Goal: Information Seeking & Learning: Find contact information

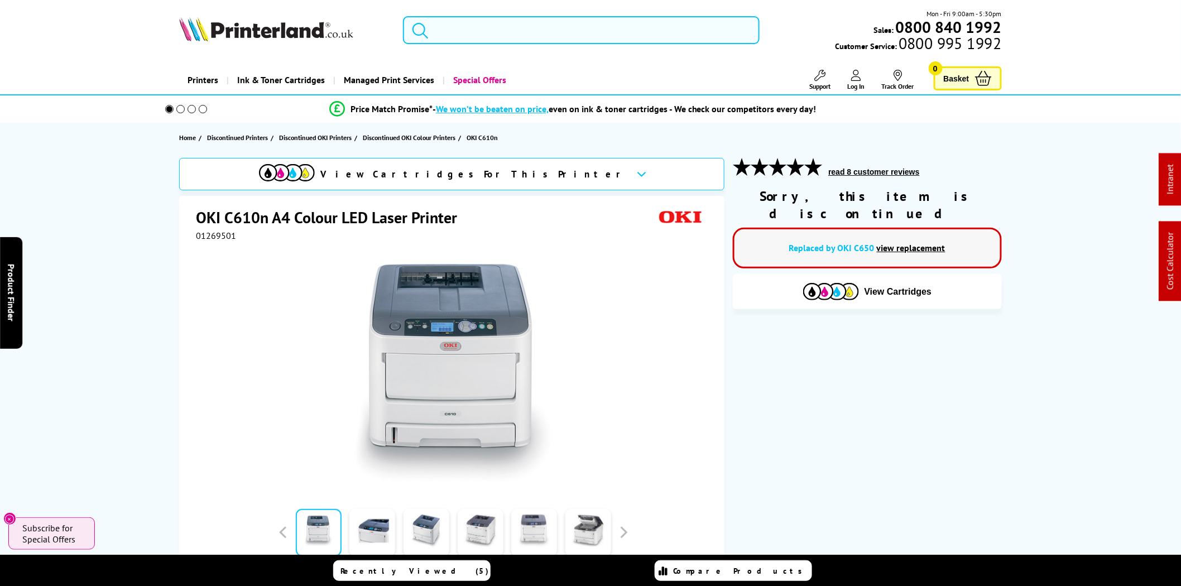
click at [623, 26] on input "search" at bounding box center [581, 30] width 357 height 28
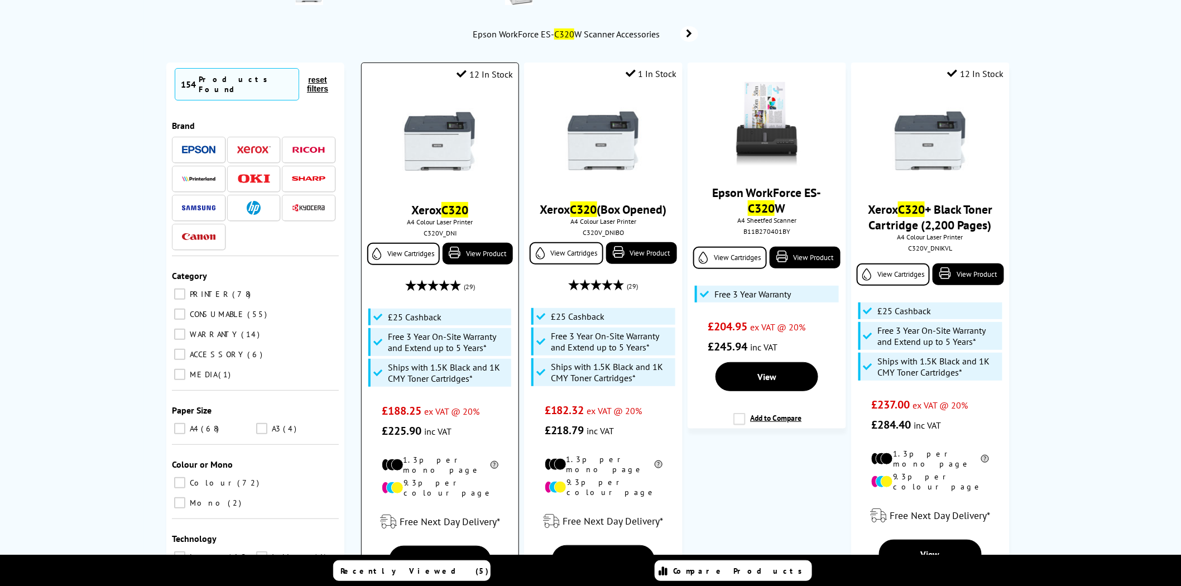
scroll to position [103, 0]
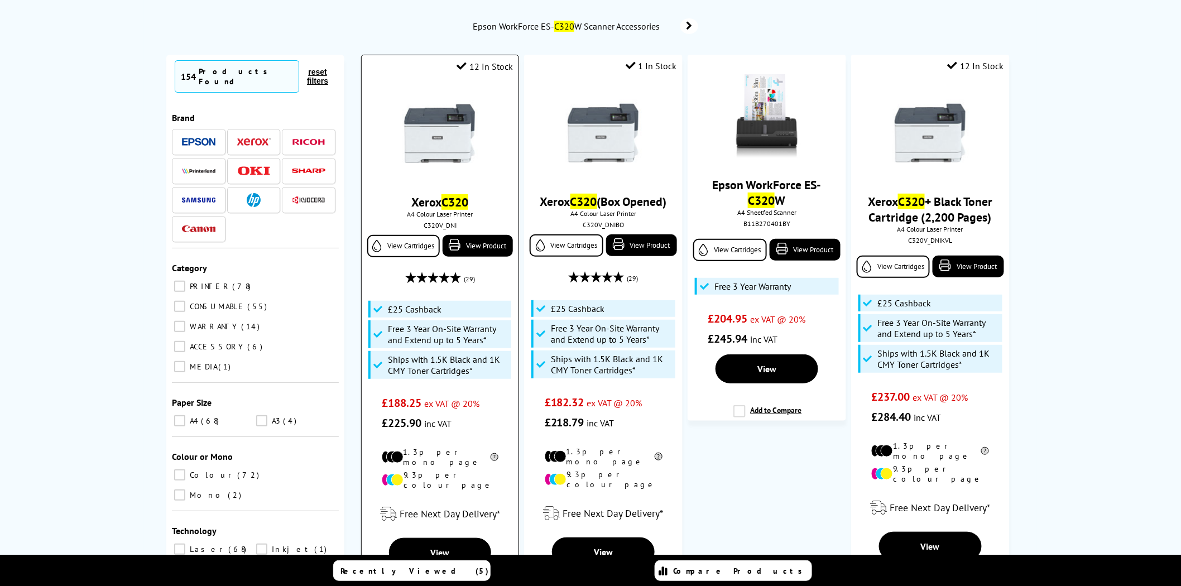
type input "c320"
click at [450, 121] on img at bounding box center [440, 134] width 84 height 84
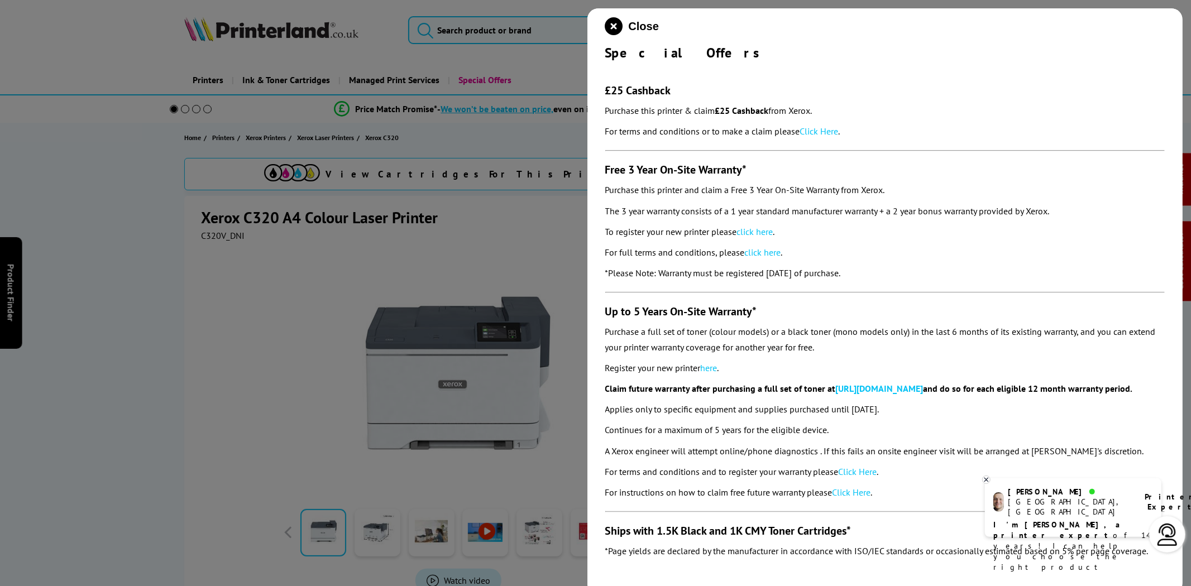
drag, startPoint x: 895, startPoint y: 274, endPoint x: 604, endPoint y: 91, distance: 343.4
click at [604, 91] on div "Close Special Offers £25 Cashback Purchase this printer & claim £25 Cashback fr…" at bounding box center [885, 301] width 596 height 586
copy section "£25 Cashback Purchase this printer & claim £25 Cashback from Xerox. For terms a…"
click at [824, 138] on p "For terms and conditions or to make a claim please Click Here ." at bounding box center [885, 131] width 560 height 15
click at [824, 132] on link "Click Here" at bounding box center [819, 131] width 39 height 11
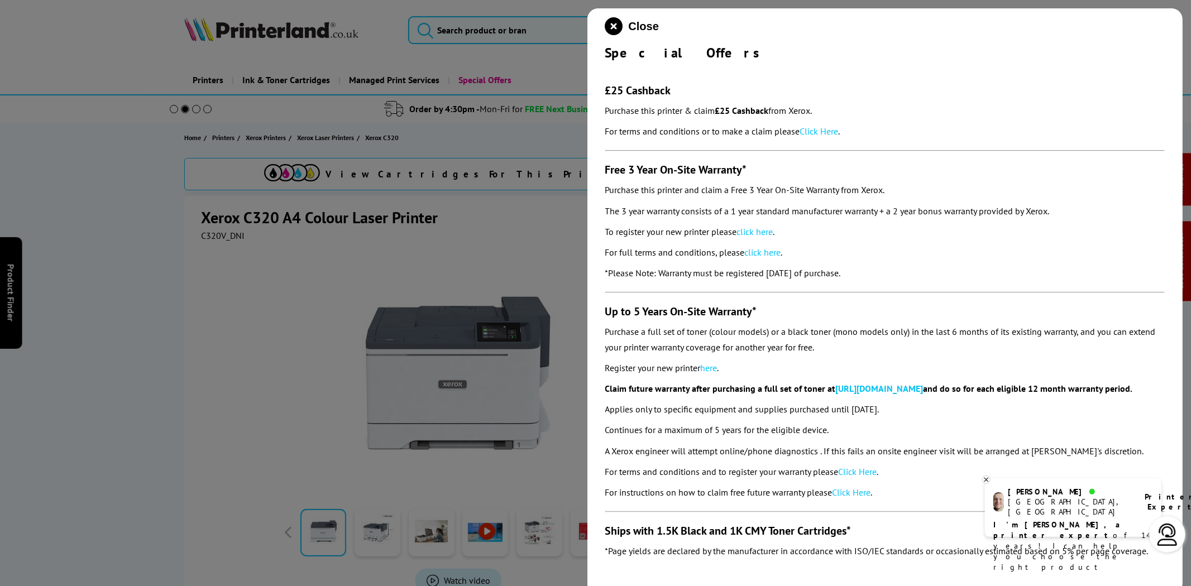
click at [762, 229] on link "click here" at bounding box center [755, 231] width 36 height 11
click at [611, 28] on icon "close modal" at bounding box center [614, 26] width 18 height 18
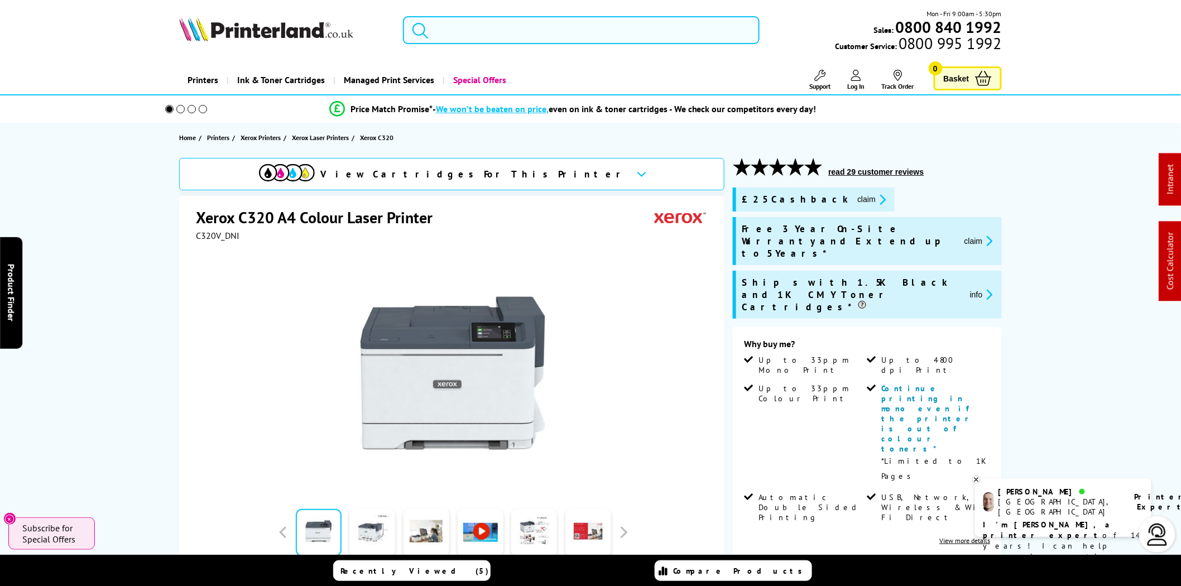
click at [471, 25] on input "search" at bounding box center [581, 30] width 357 height 28
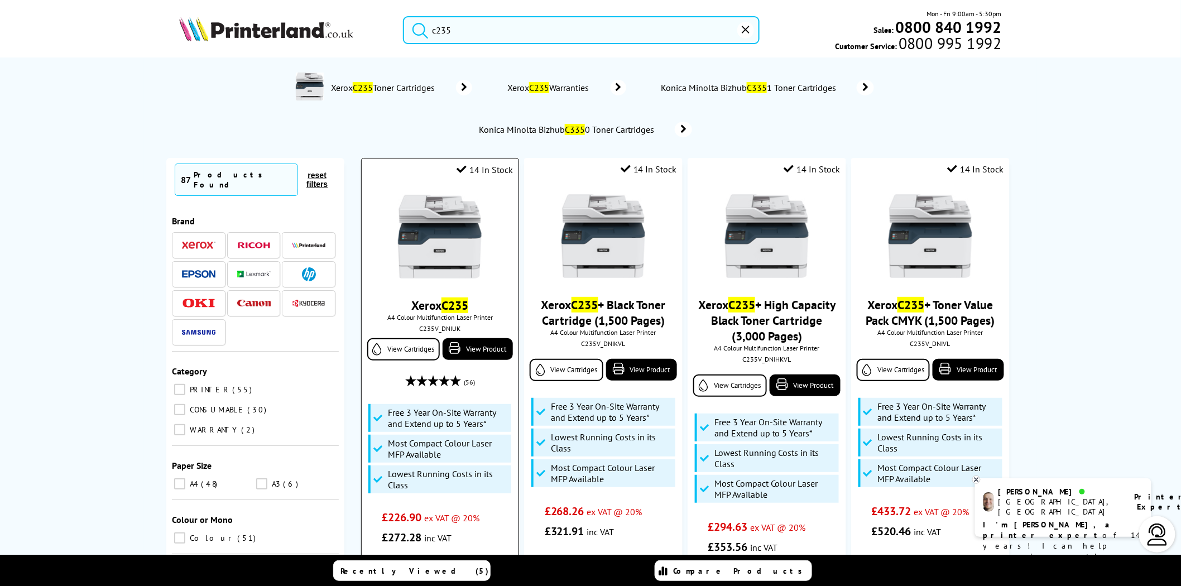
type input "c235"
click at [446, 328] on div "C235V_DNIUK" at bounding box center [440, 328] width 140 height 8
click at [461, 341] on link "View Product" at bounding box center [478, 349] width 70 height 22
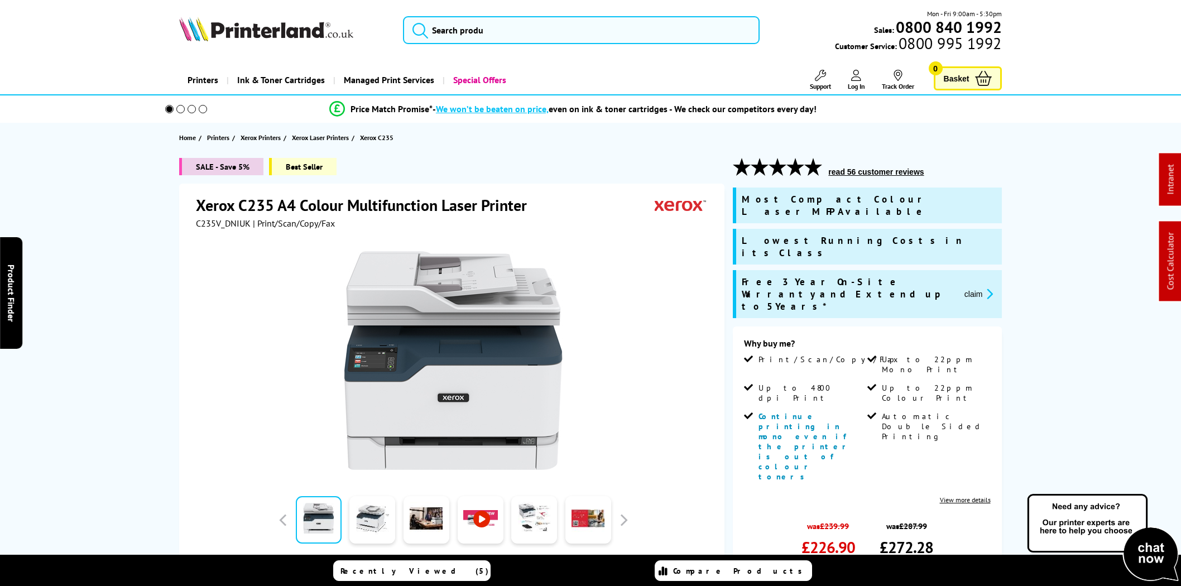
click at [207, 229] on div at bounding box center [453, 355] width 515 height 252
click at [210, 227] on span "C235V_DNIUK" at bounding box center [223, 223] width 55 height 11
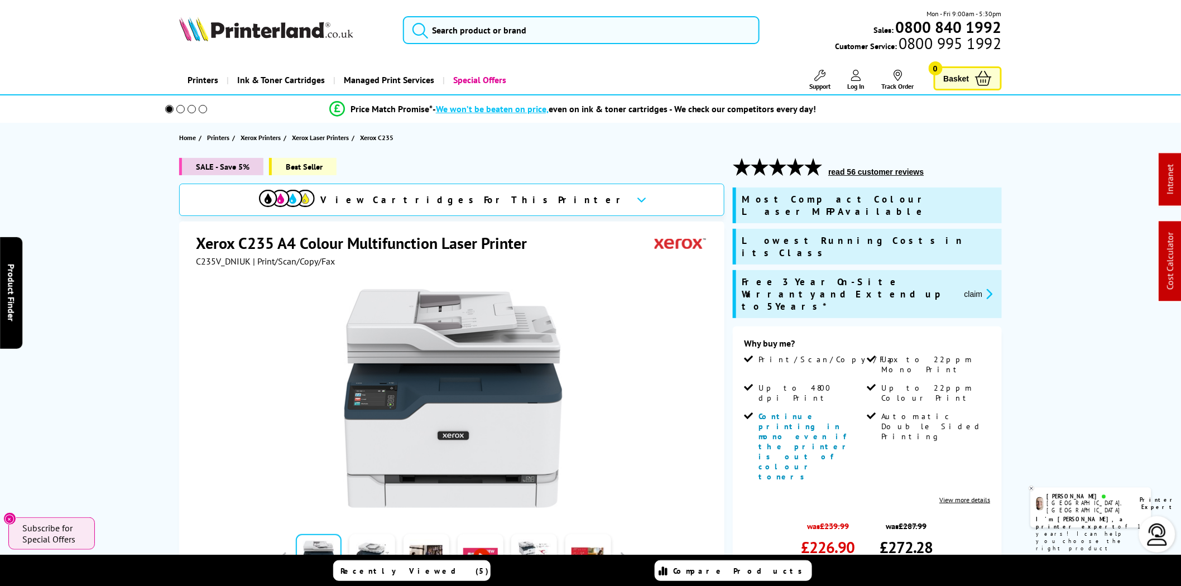
drag, startPoint x: 210, startPoint y: 227, endPoint x: 207, endPoint y: 262, distance: 35.3
click at [207, 262] on span "C235V_DNIUK" at bounding box center [223, 261] width 55 height 11
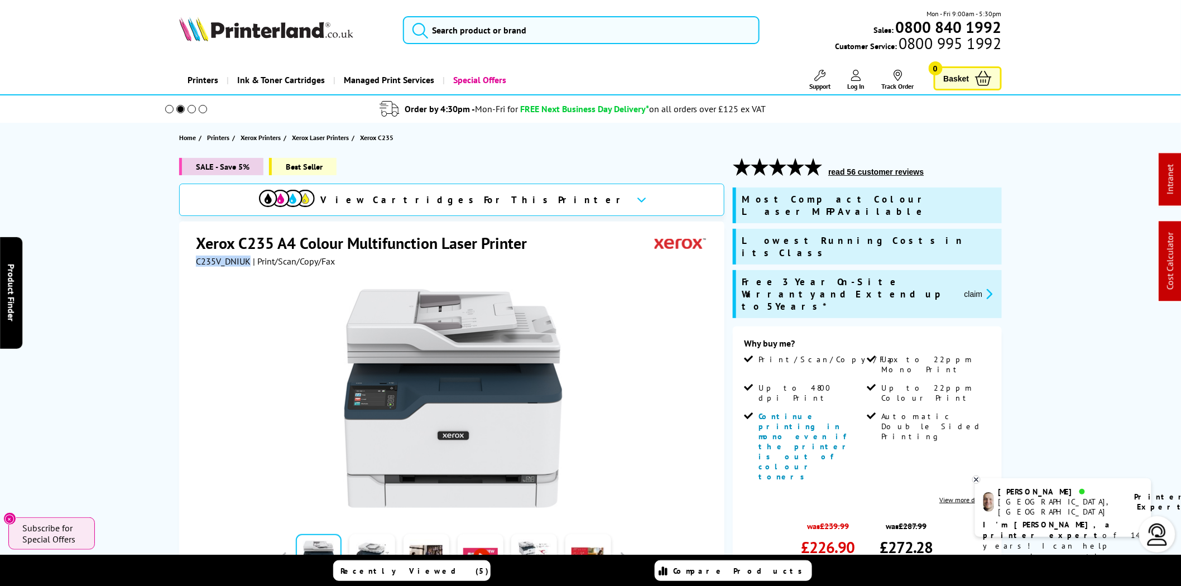
click at [207, 262] on span "C235V_DNIUK" at bounding box center [223, 261] width 55 height 11
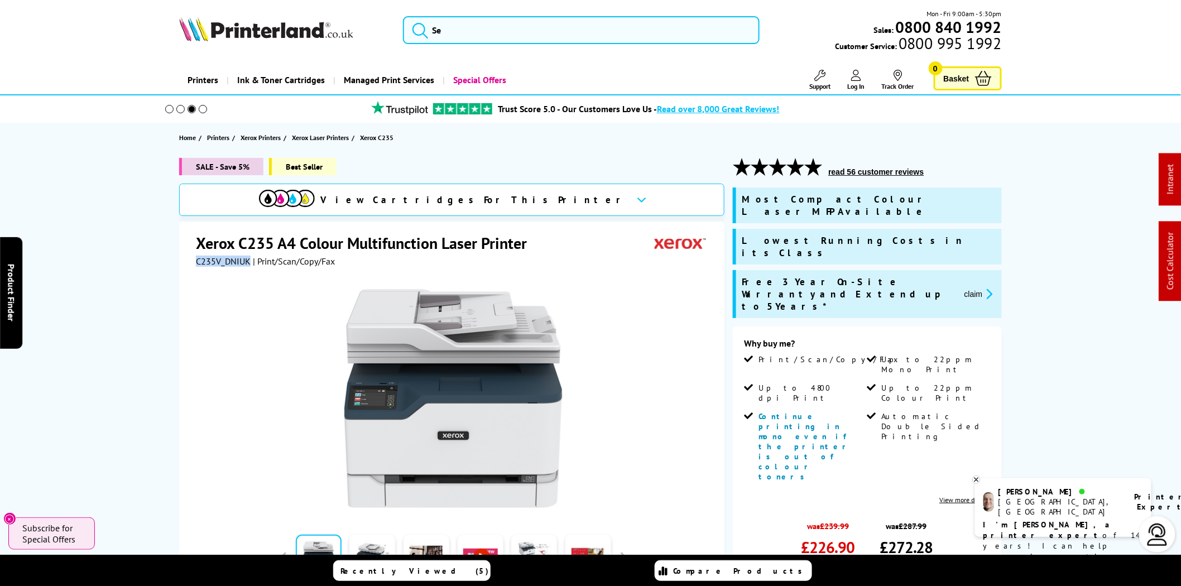
click at [984, 288] on icon "promo-description" at bounding box center [988, 294] width 10 height 12
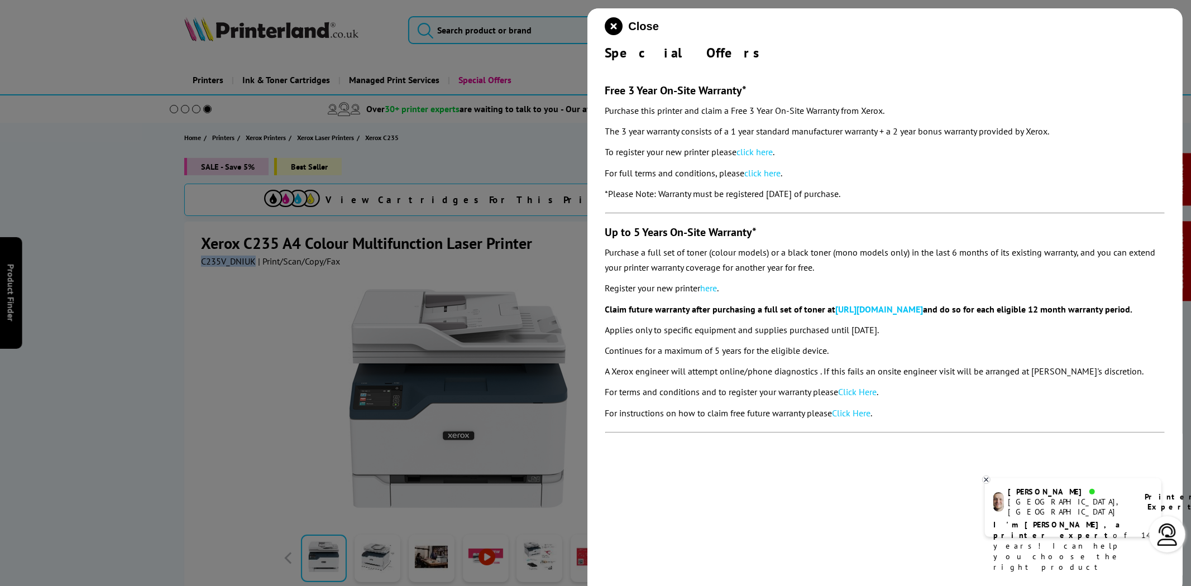
drag, startPoint x: 890, startPoint y: 194, endPoint x: 599, endPoint y: 90, distance: 309.2
click at [599, 90] on div "Close Special Offers Free 3 Year On-Site Warranty* Purchase this printer and cl…" at bounding box center [885, 301] width 596 height 586
copy section "Free 3 Year On-Site Warranty* Purchase this printer and claim a Free 3 Year On-…"
click at [764, 151] on link "click here" at bounding box center [755, 151] width 36 height 11
click at [612, 20] on icon "close modal" at bounding box center [614, 26] width 18 height 18
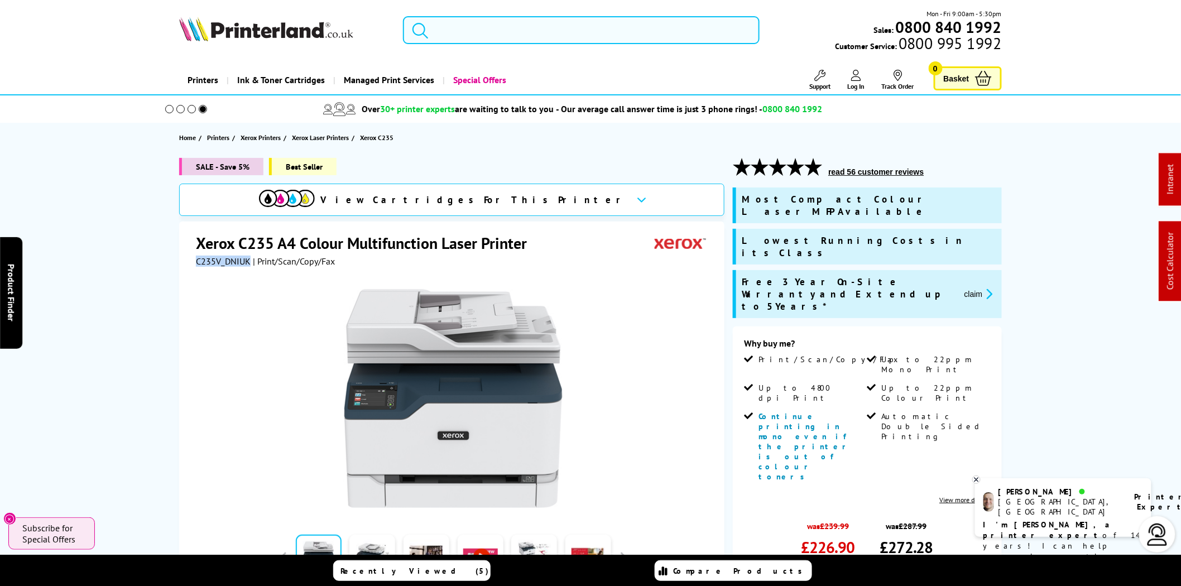
click at [581, 35] on input "search" at bounding box center [581, 30] width 357 height 28
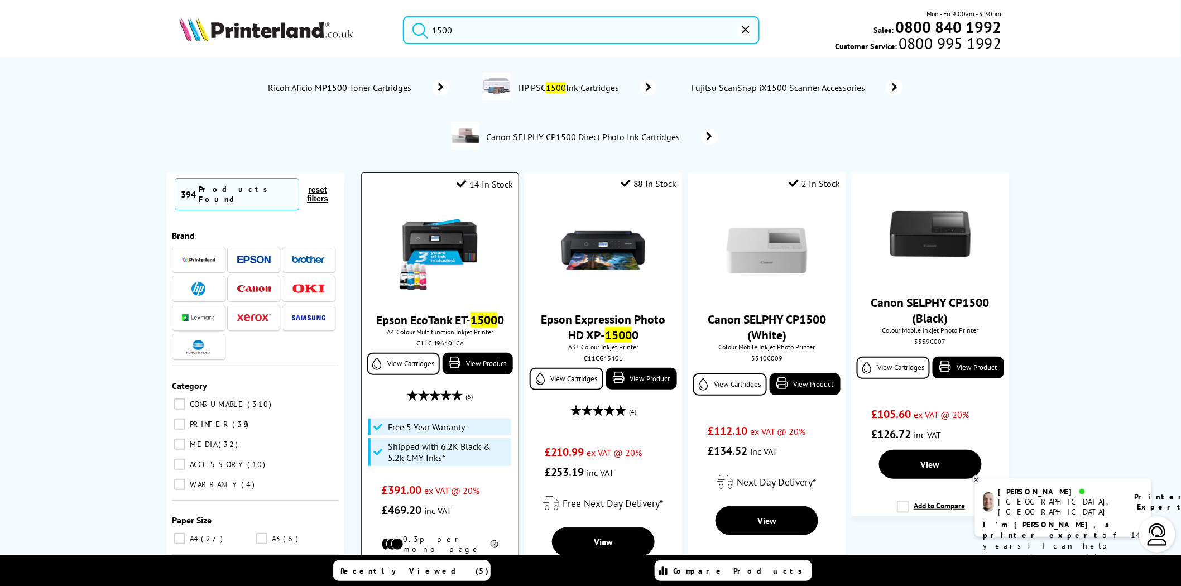
type input "1500"
click at [442, 344] on div "C11CH96401CA" at bounding box center [440, 343] width 140 height 8
copy div "C11CH96401CA"
click at [535, 34] on input "1500" at bounding box center [581, 30] width 357 height 28
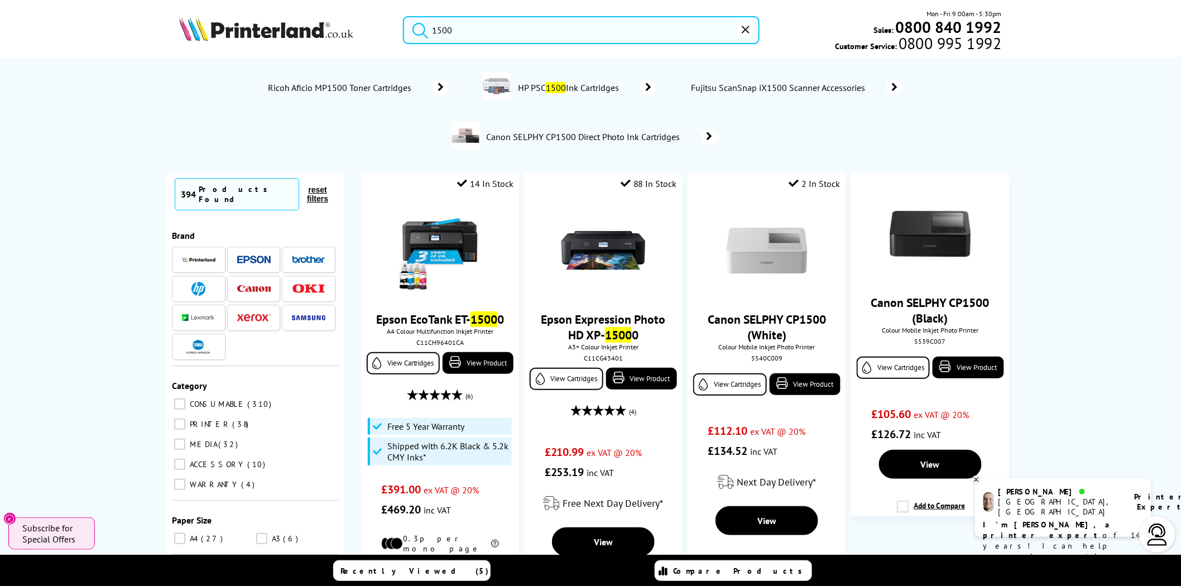
drag, startPoint x: 535, startPoint y: 34, endPoint x: 336, endPoint y: 35, distance: 199.3
click at [336, 35] on div "1500 Mon - Fri 9:00am - 5:30pm Sales: 0800 840 1992 Customer Service: 0800 995 …" at bounding box center [590, 32] width 893 height 49
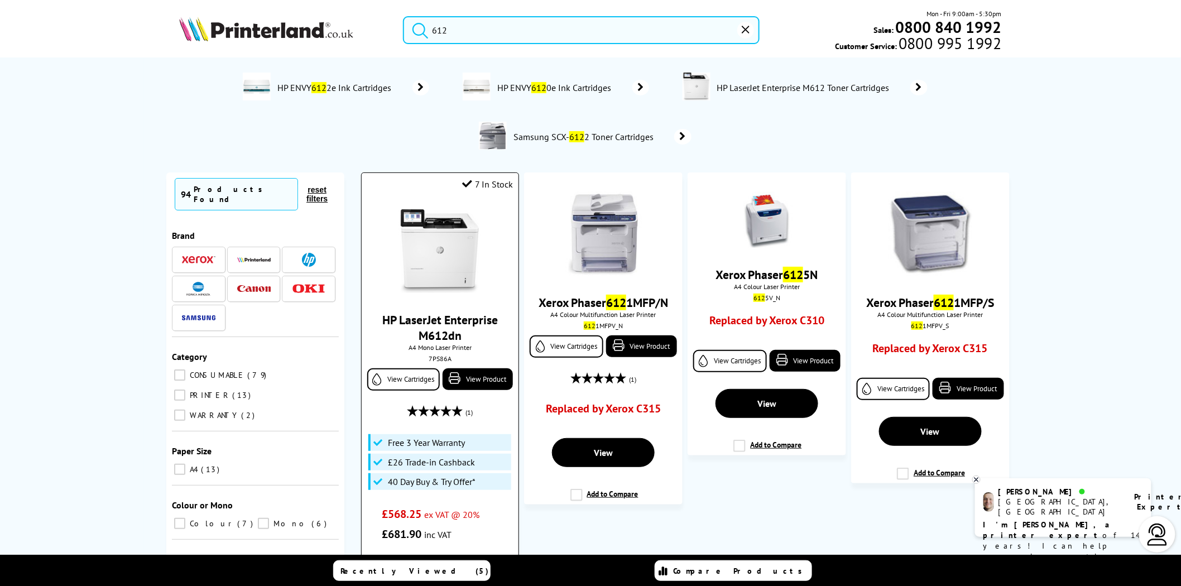
type input "612"
click at [443, 360] on div "7PS86A" at bounding box center [440, 359] width 140 height 8
copy div "7PS86A"
click at [459, 31] on input "612" at bounding box center [581, 30] width 357 height 28
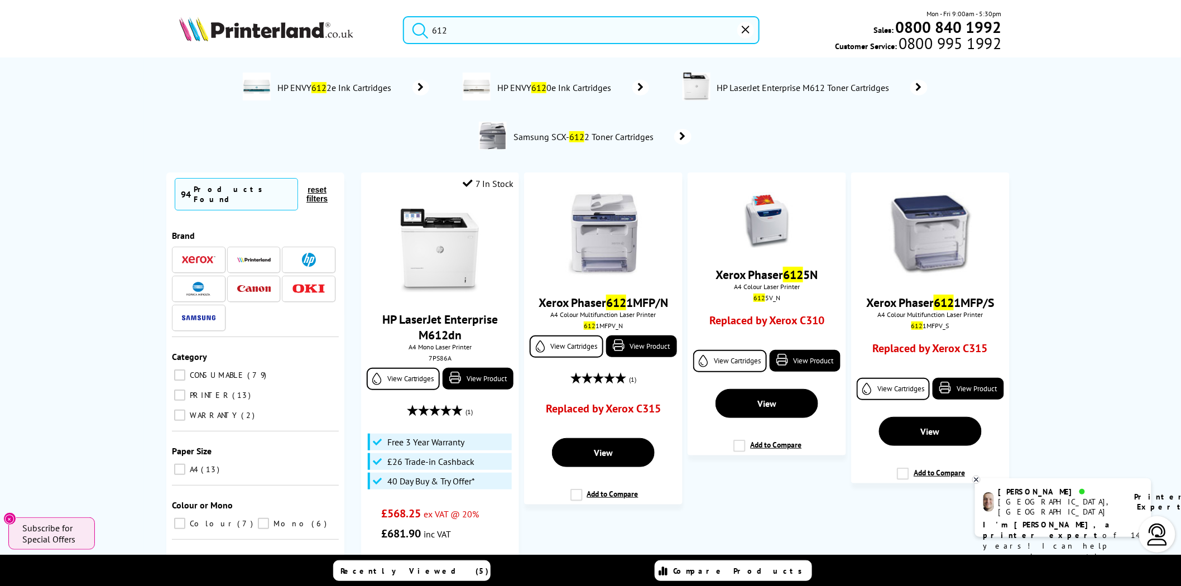
drag, startPoint x: 458, startPoint y: 31, endPoint x: 334, endPoint y: 30, distance: 124.5
click at [334, 30] on div "612 Mon - Fri 9:00am - 5:30pm Sales: 0800 840 1992 Customer Service: 0800 995 1…" at bounding box center [590, 32] width 893 height 49
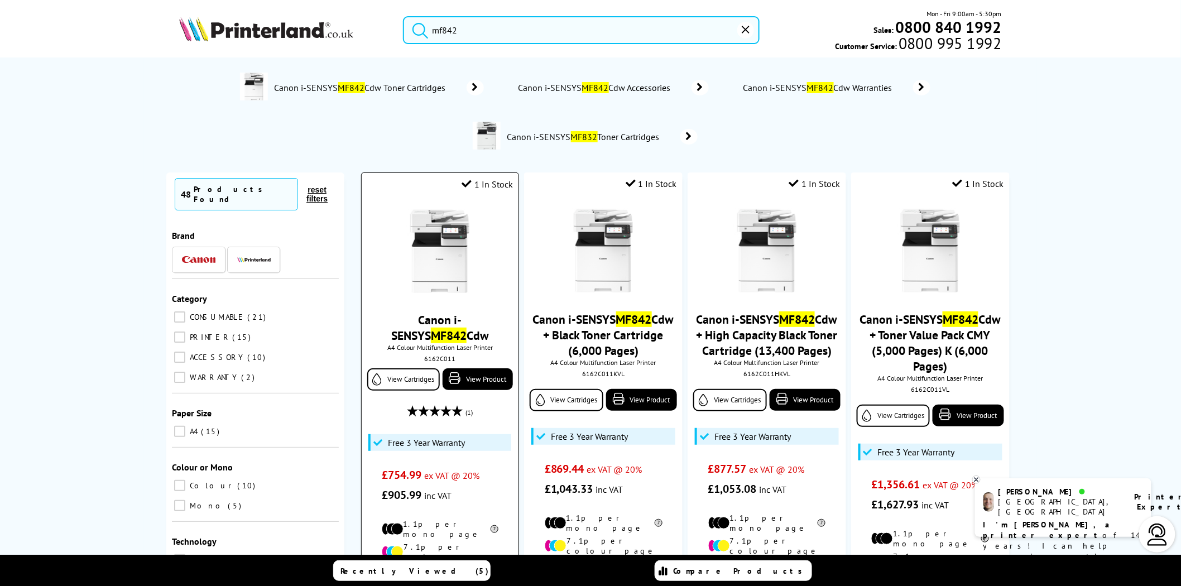
type input "mf842"
click at [438, 360] on div "6162C011" at bounding box center [440, 359] width 140 height 8
copy div "6162C011"
click at [453, 247] on img at bounding box center [440, 251] width 84 height 84
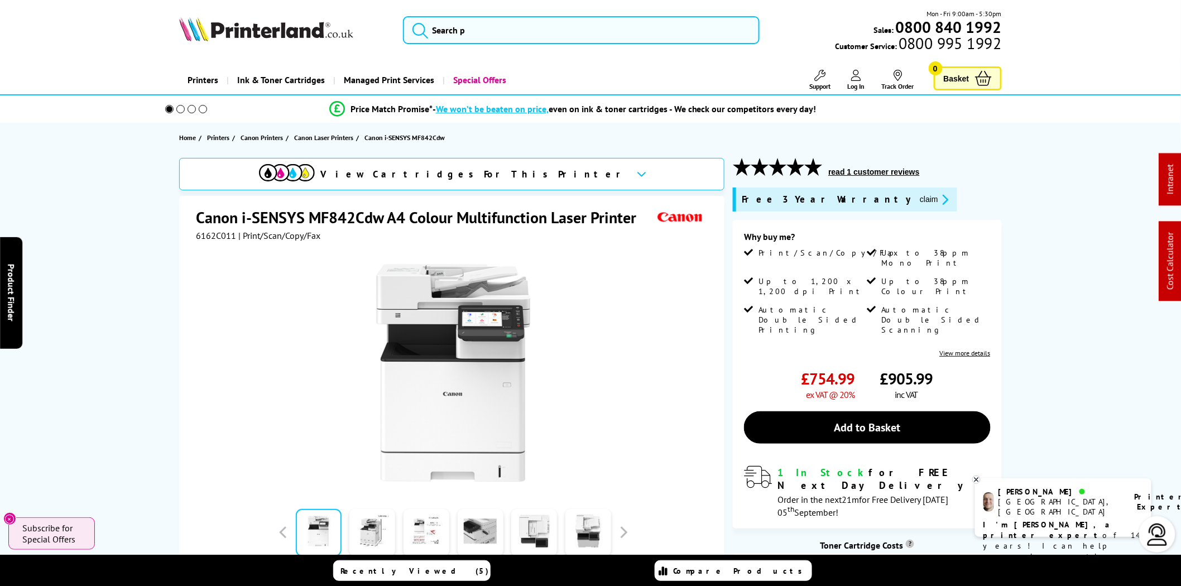
drag, startPoint x: 544, startPoint y: 44, endPoint x: 544, endPoint y: 31, distance: 12.9
click at [544, 44] on div "Mon - Fri 9:00am - 5:30pm Sales: 0800 840 1992 Customer Service: 0800 995 1992" at bounding box center [590, 32] width 893 height 49
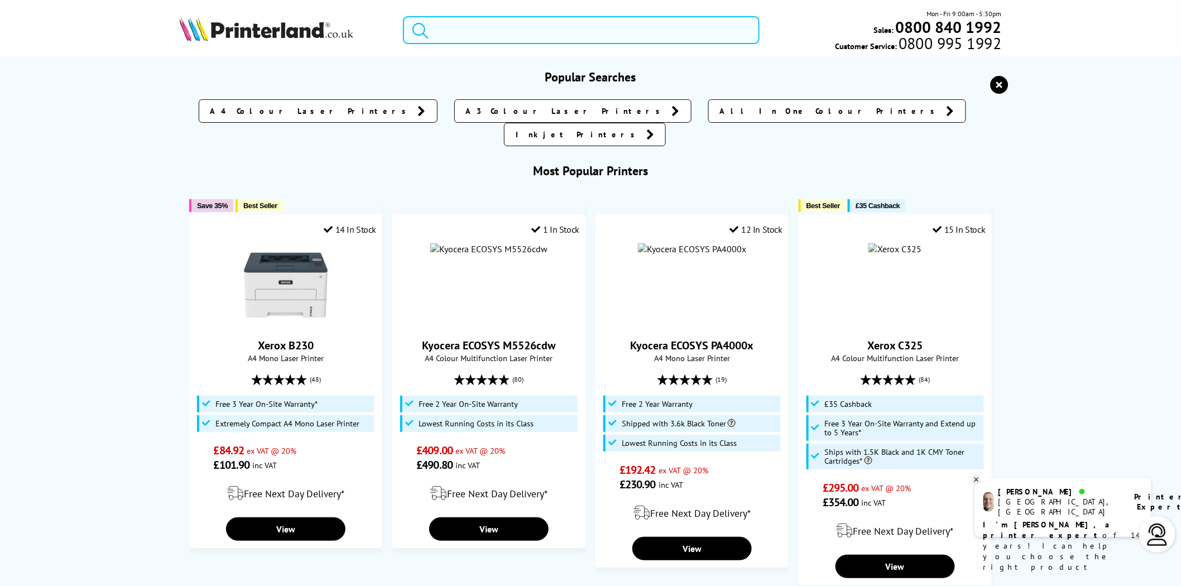
click at [544, 31] on input "search" at bounding box center [581, 30] width 357 height 28
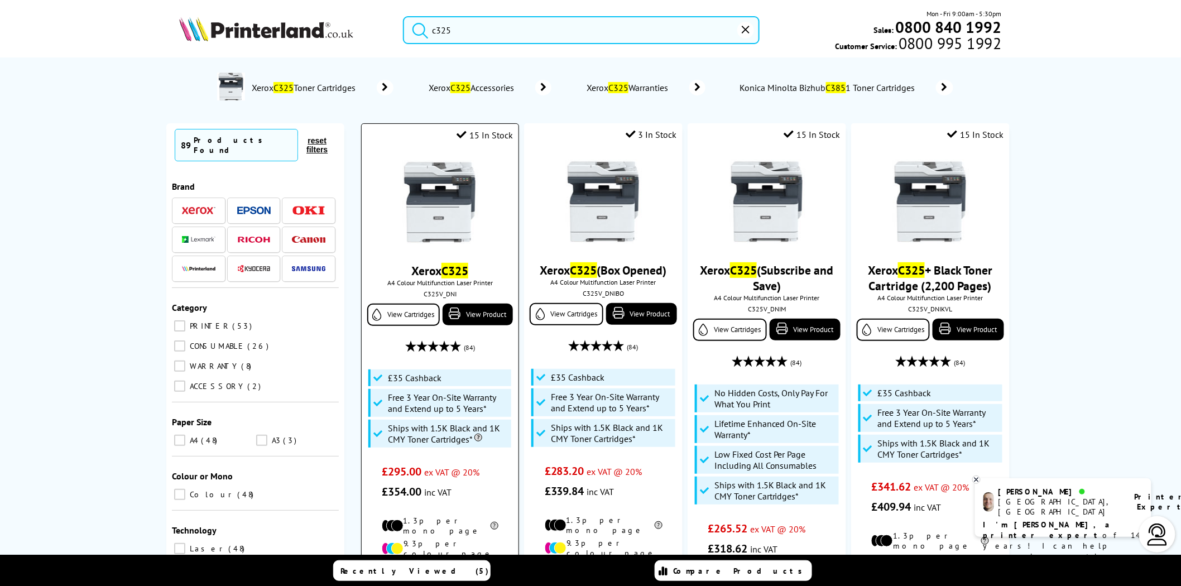
type input "c325"
click at [448, 298] on div "C325V_DNI" at bounding box center [440, 294] width 140 height 8
copy div "C325V_DNI"
drag, startPoint x: 527, startPoint y: 28, endPoint x: 404, endPoint y: 30, distance: 122.8
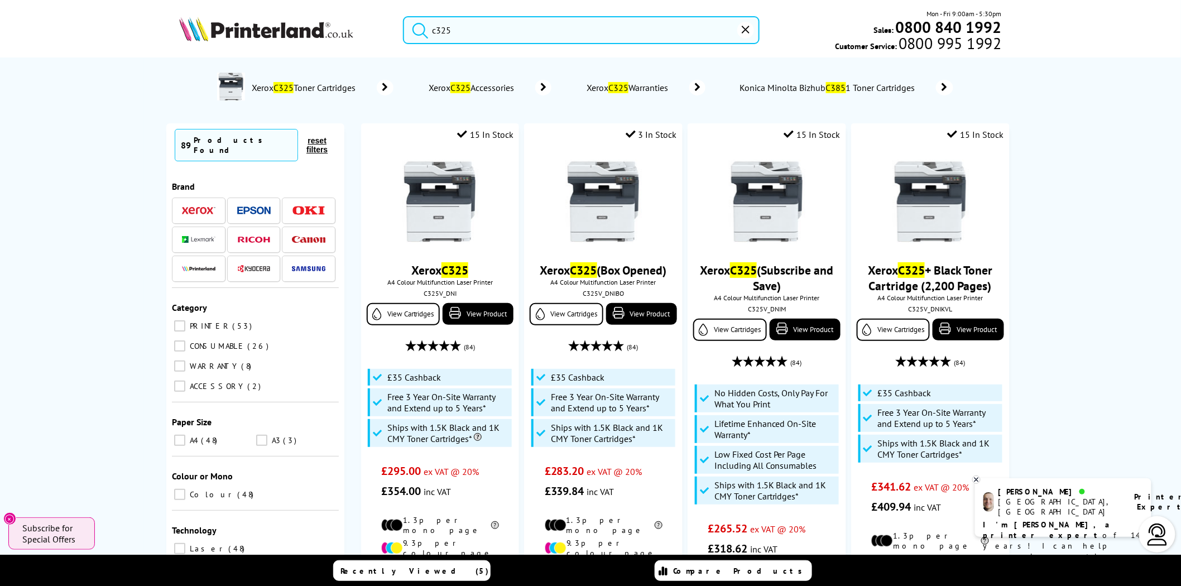
click at [404, 30] on form "c325" at bounding box center [581, 30] width 357 height 28
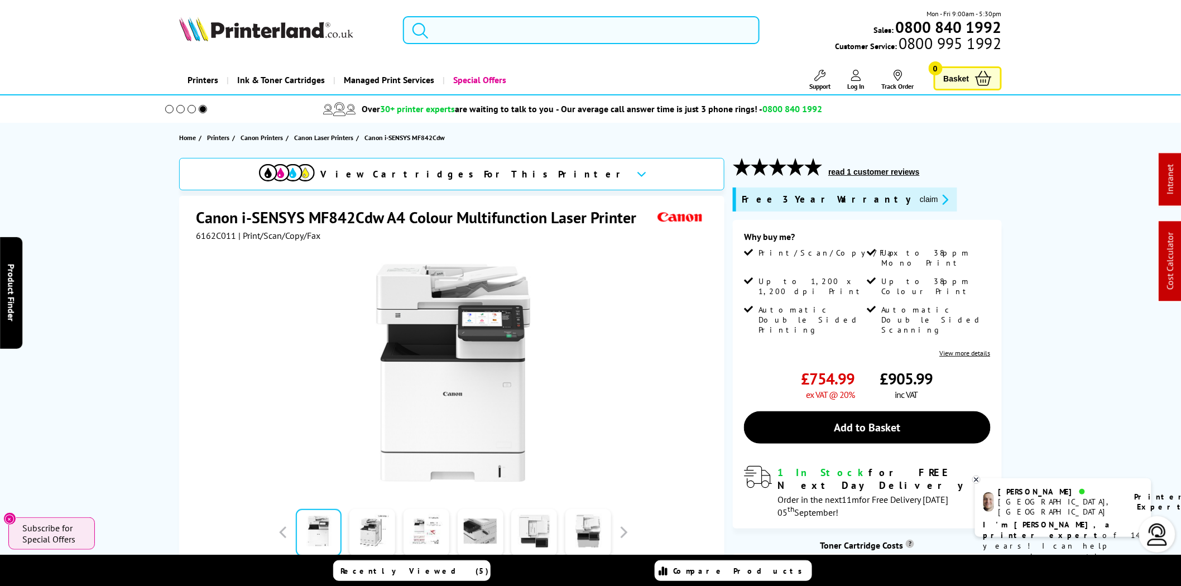
click at [485, 31] on input "search" at bounding box center [581, 30] width 357 height 28
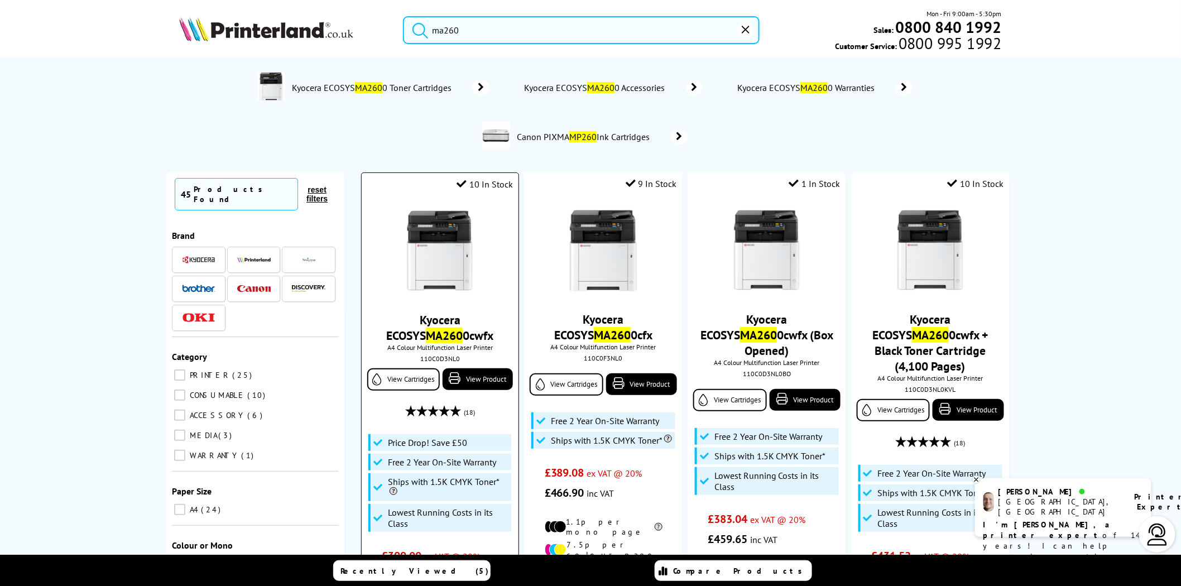
type input "ma260"
click at [437, 360] on div "110C0D3NL0" at bounding box center [440, 359] width 140 height 8
copy div "110C0D3NL0"
click at [422, 247] on img at bounding box center [440, 251] width 84 height 84
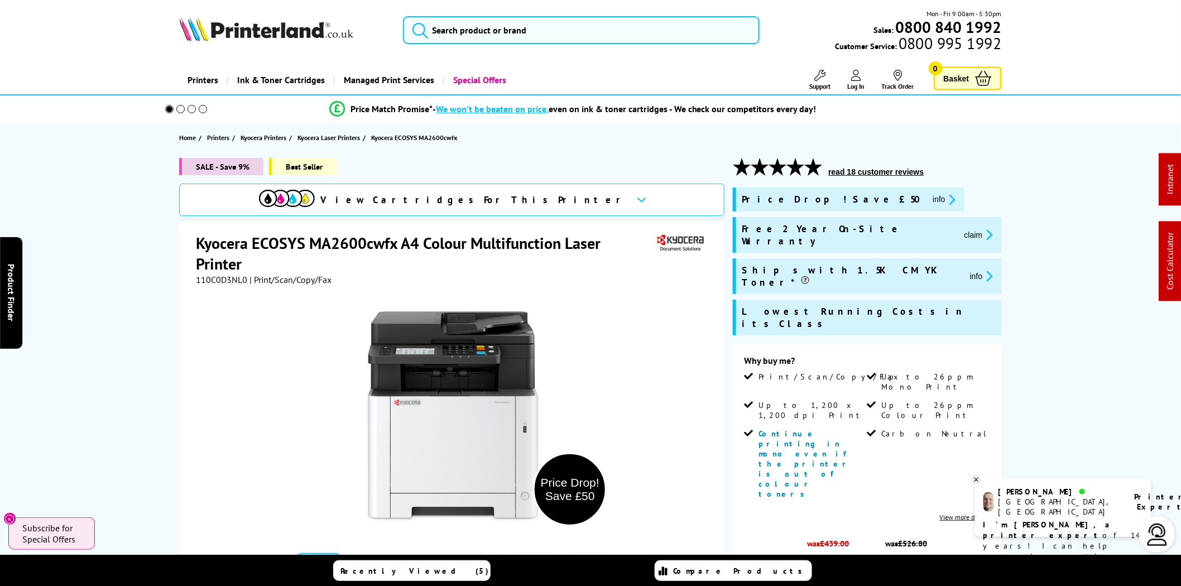
click at [983, 229] on icon "promo-description" at bounding box center [988, 235] width 10 height 12
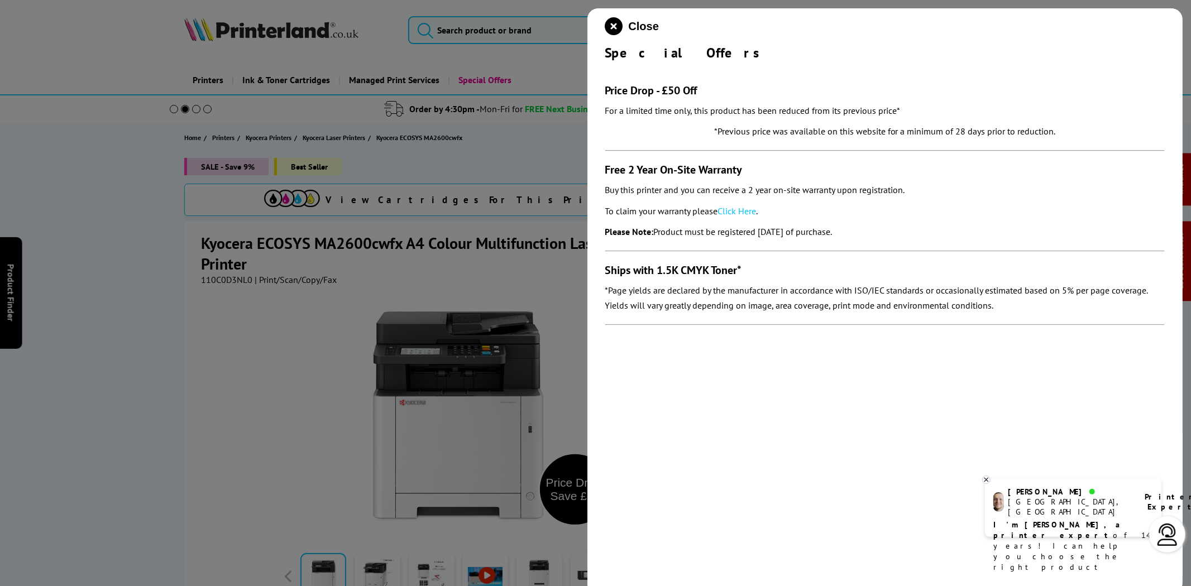
drag, startPoint x: 913, startPoint y: 237, endPoint x: 606, endPoint y: 169, distance: 314.5
click at [606, 169] on section "Price Drop - £50 Off For a limited time only, this product has been reduced fro…" at bounding box center [885, 198] width 560 height 275
copy section "Free 2 Year On-Site Warranty Buy this printer and you can receive a 2 year on-s…"
click at [748, 209] on link "Click Here" at bounding box center [737, 210] width 39 height 11
click at [617, 28] on icon "close modal" at bounding box center [614, 26] width 18 height 18
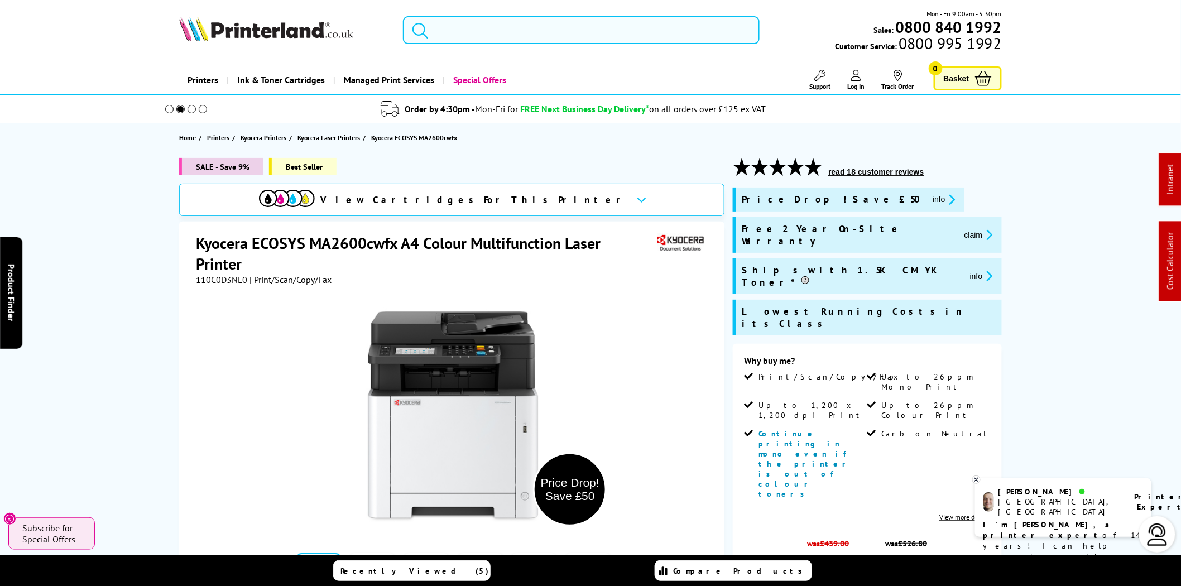
click at [536, 30] on input "search" at bounding box center [581, 30] width 357 height 28
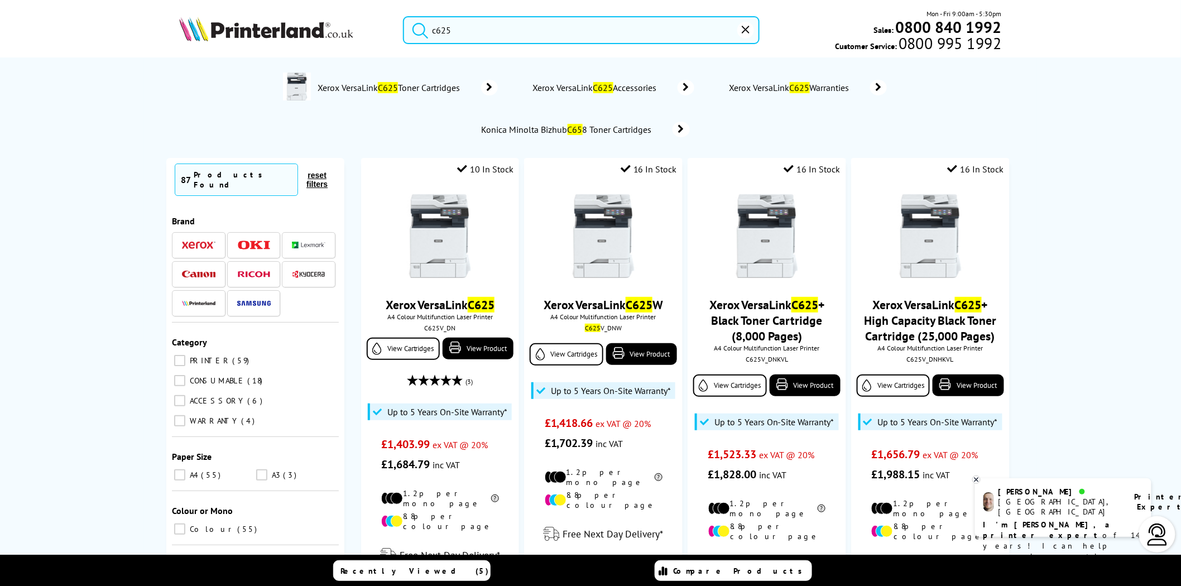
type input "c625"
click at [448, 221] on img at bounding box center [440, 237] width 84 height 84
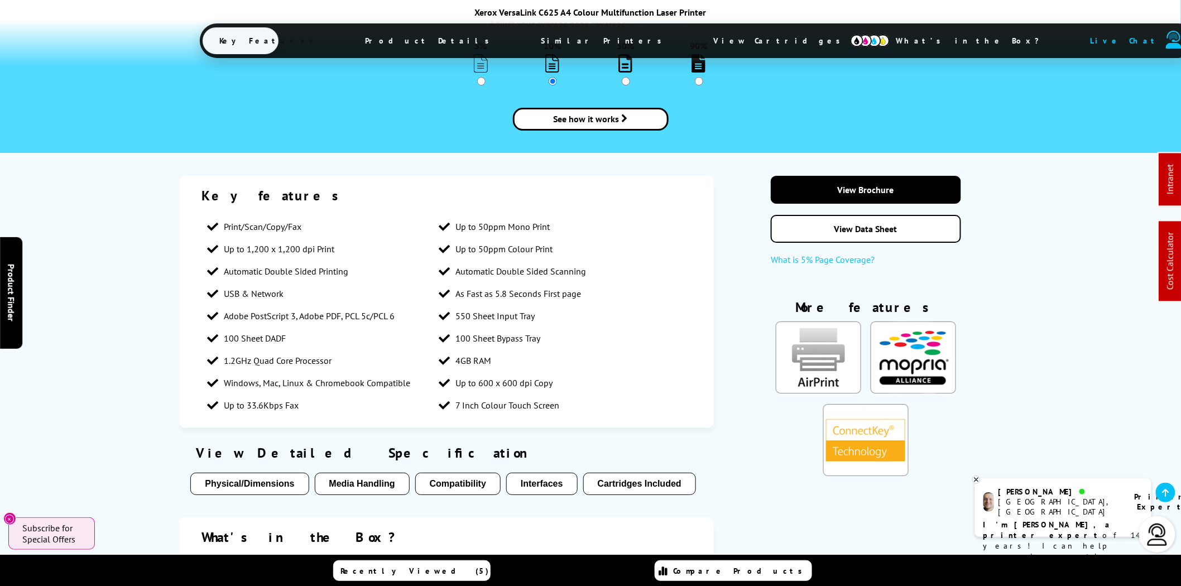
scroll to position [1137, 0]
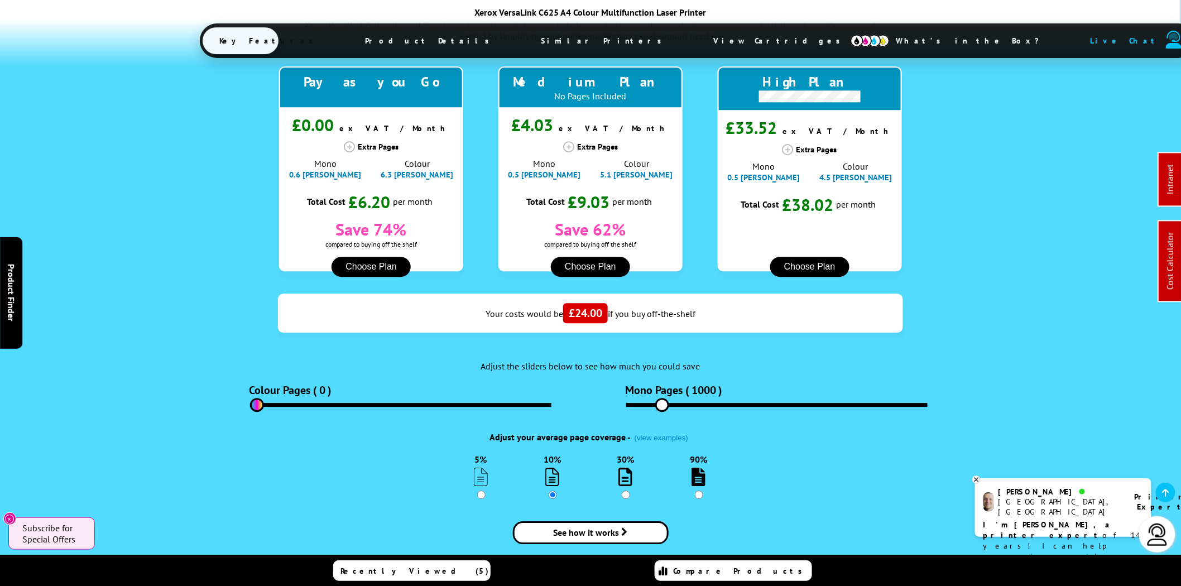
drag, startPoint x: 285, startPoint y: 389, endPoint x: 190, endPoint y: 392, distance: 95.0
type input "0"
click at [250, 403] on input "range" at bounding box center [400, 405] width 301 height 4
drag, startPoint x: 662, startPoint y: 389, endPoint x: 534, endPoint y: 390, distance: 127.9
type input "0"
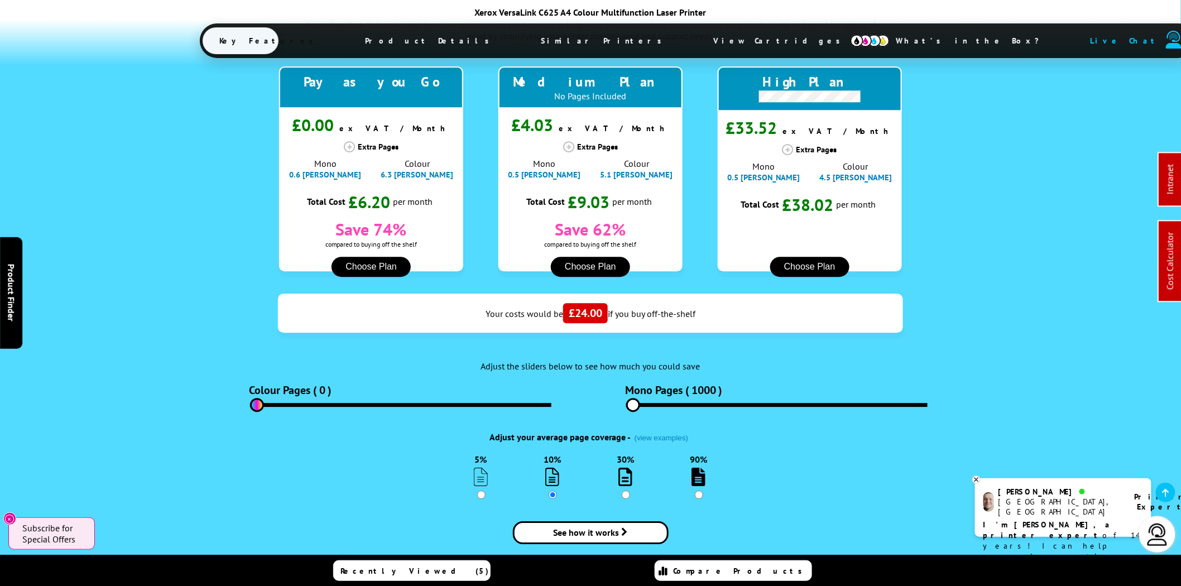
click at [626, 403] on input "range" at bounding box center [776, 405] width 301 height 4
click at [934, 185] on div ".fa-secondary { opacity: .4 } Fixed cost per page regardless of paper coverage …" at bounding box center [590, 247] width 822 height 640
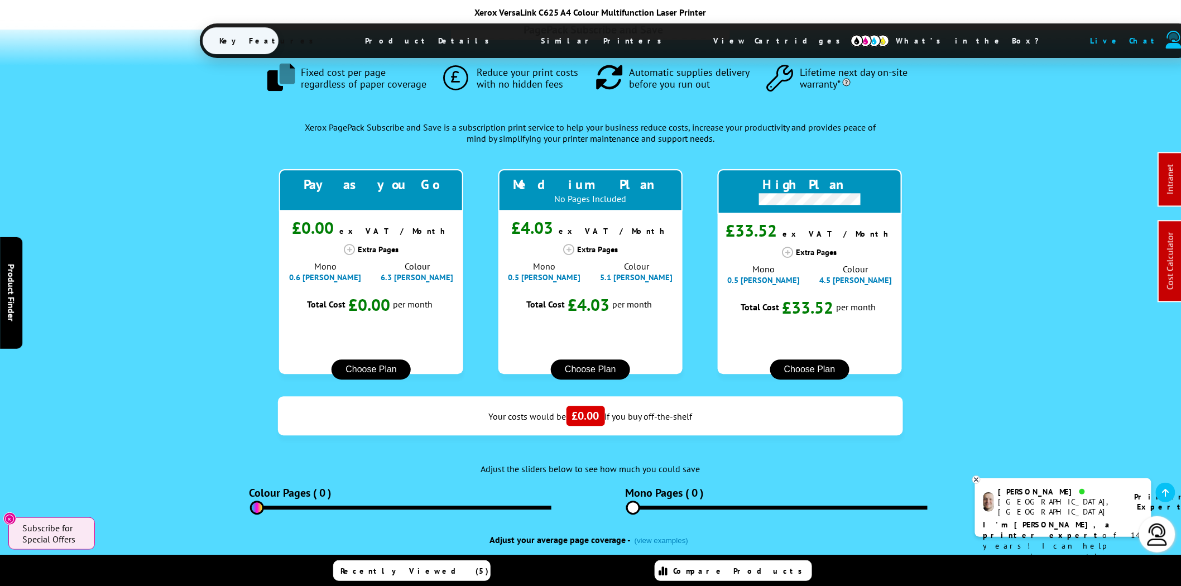
scroll to position [0, 0]
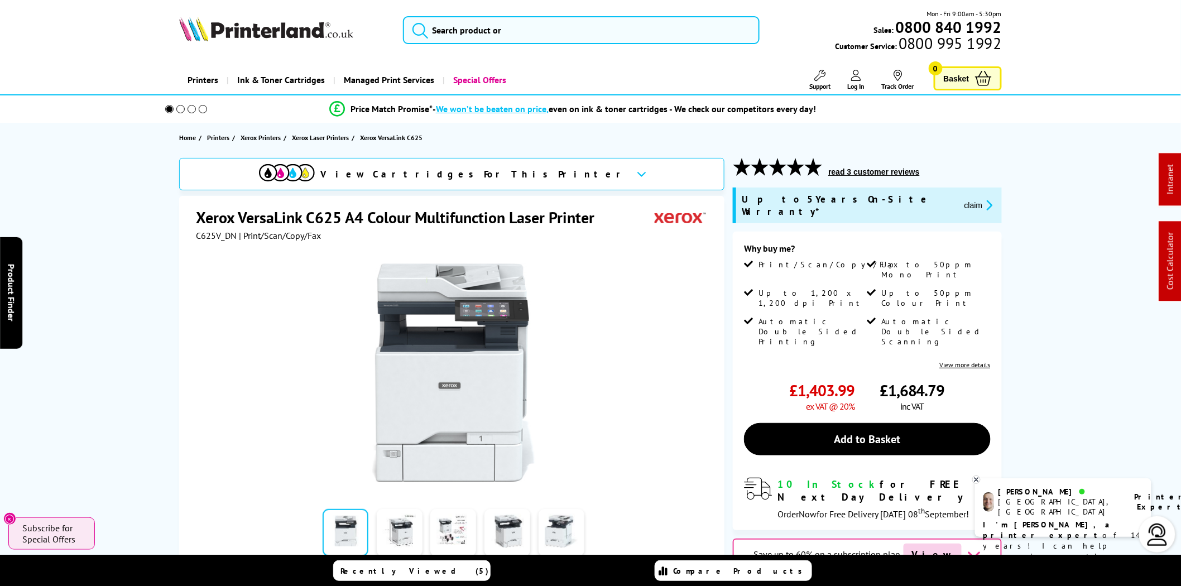
click at [264, 26] on img at bounding box center [266, 29] width 174 height 25
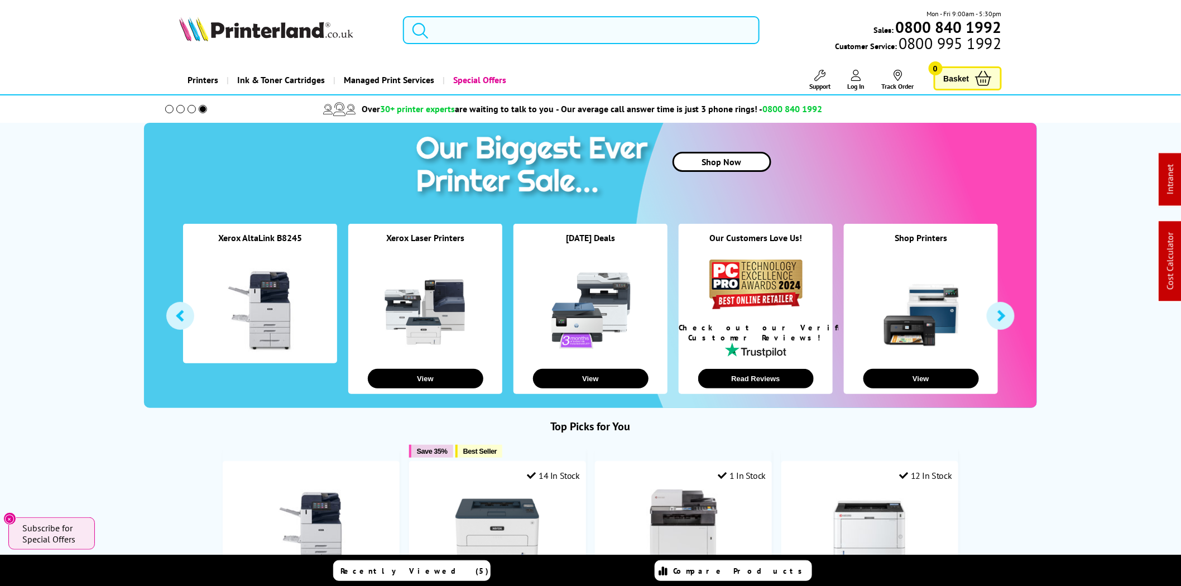
click at [997, 319] on button "button" at bounding box center [1001, 316] width 28 height 28
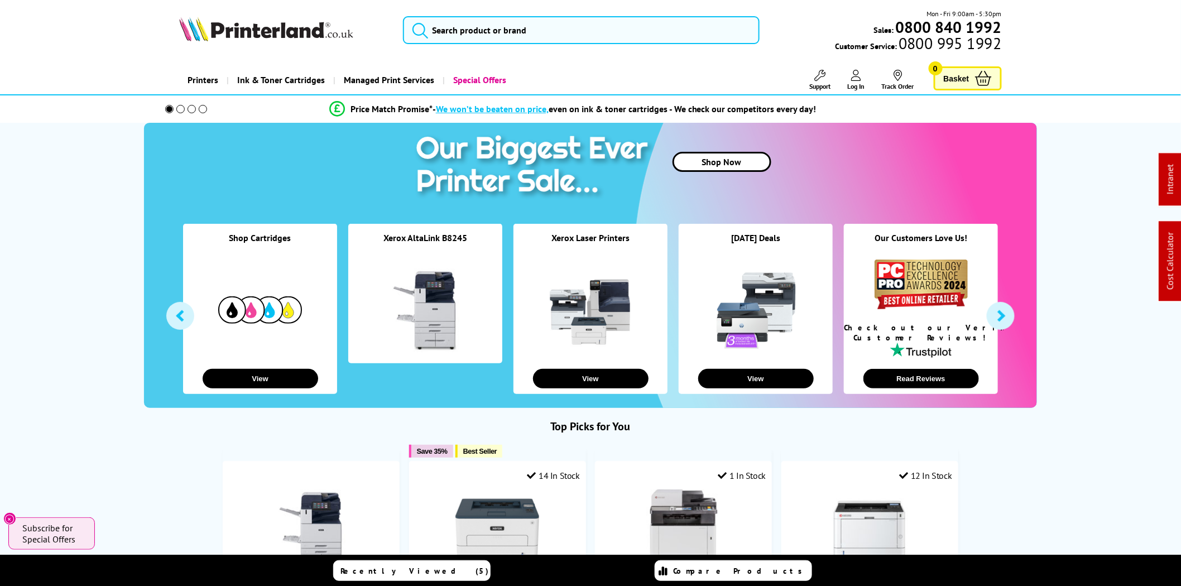
click at [950, 309] on div at bounding box center [921, 289] width 154 height 65
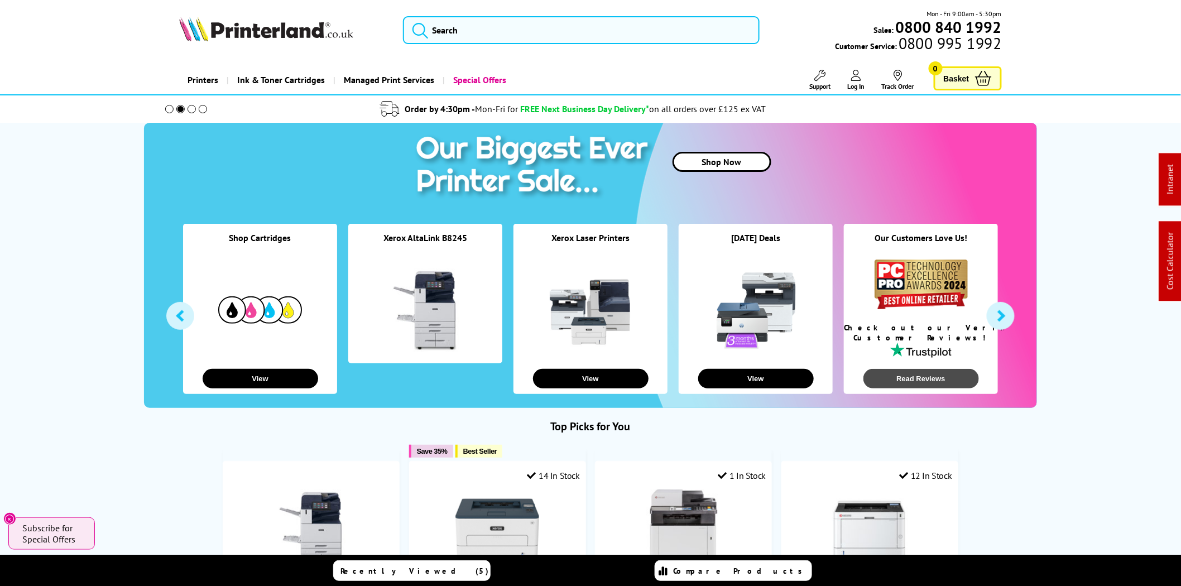
click at [942, 384] on button "Read Reviews" at bounding box center [922, 379] width 116 height 20
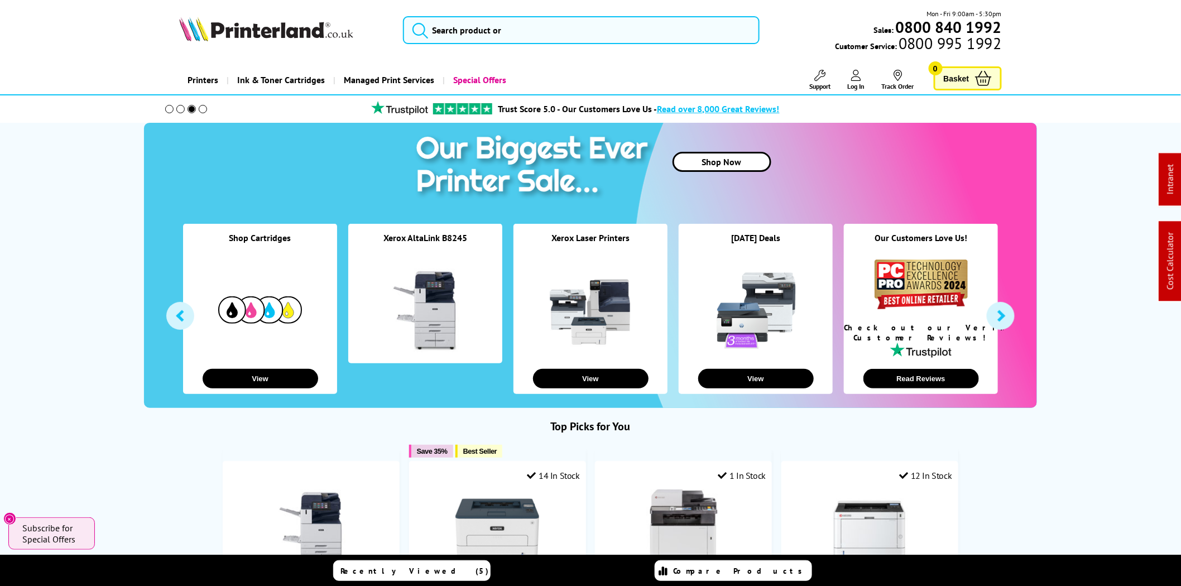
click at [824, 80] on icon at bounding box center [820, 75] width 11 height 11
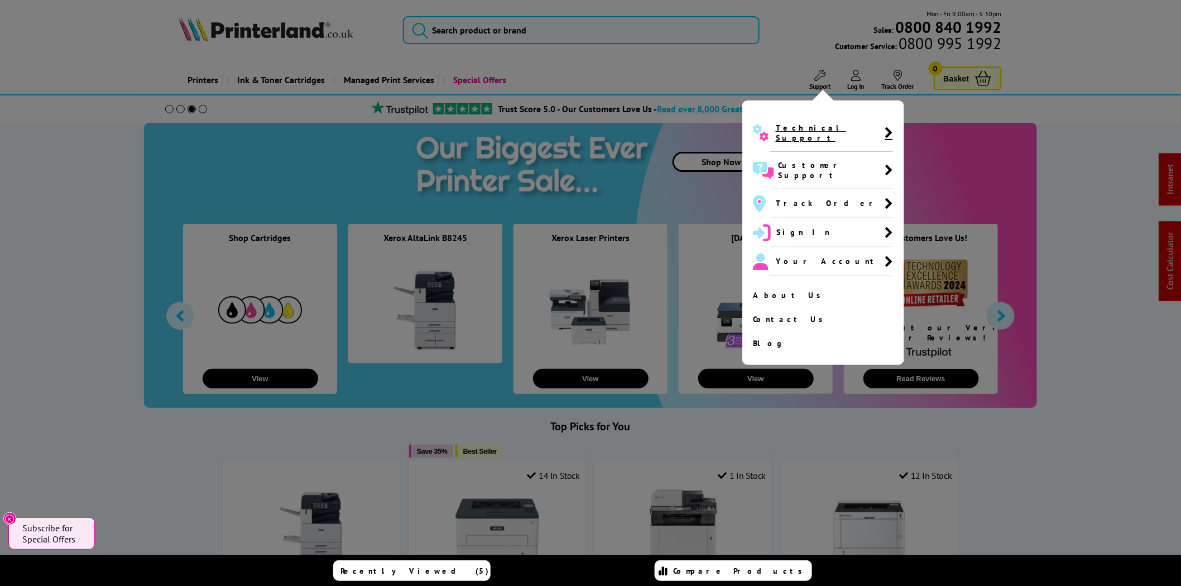
click at [807, 129] on span "Technical Support" at bounding box center [830, 133] width 109 height 20
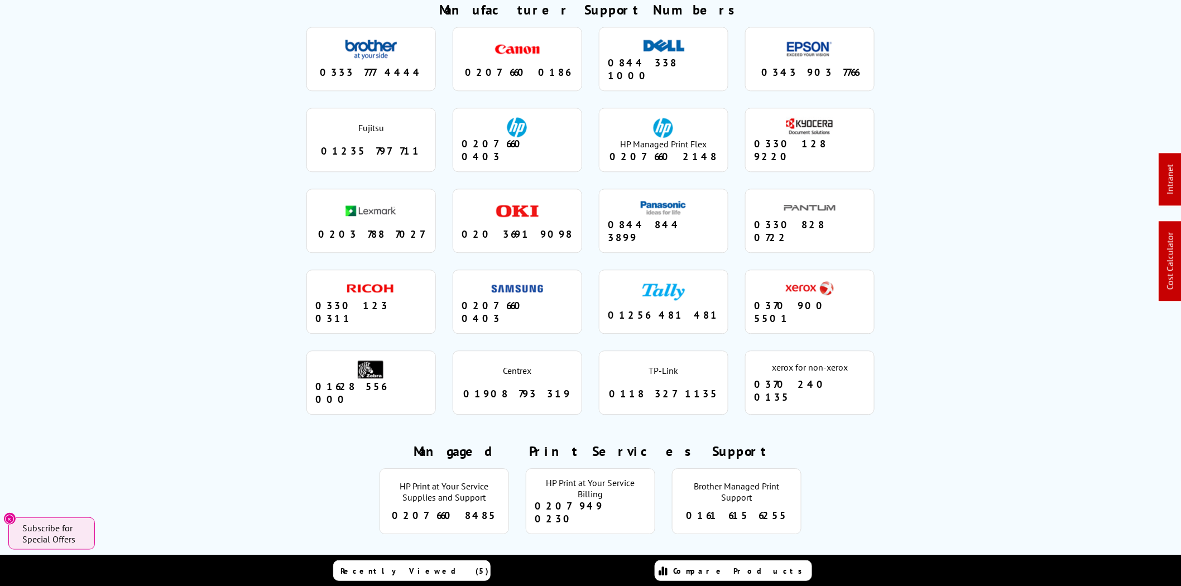
click at [802, 66] on div "0343 903 7766" at bounding box center [810, 72] width 112 height 13
copy ul "0343 903 7766"
click at [854, 67] on div "0343 903 7766" at bounding box center [810, 72] width 112 height 13
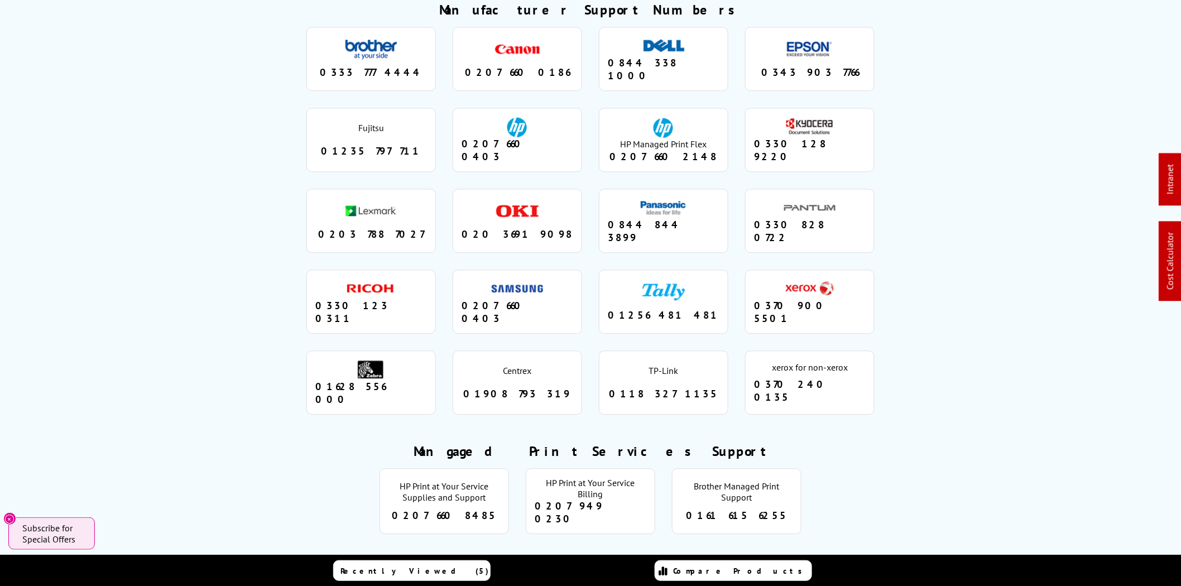
click at [829, 66] on div "0343 903 7766" at bounding box center [810, 72] width 112 height 13
copy ul "0343 903 7766"
click at [901, 71] on ul "brother 0333 777 4444 canon 0207 660 0186 dell 0844 338 1000 epson 0343 903 776…" at bounding box center [590, 220] width 727 height 405
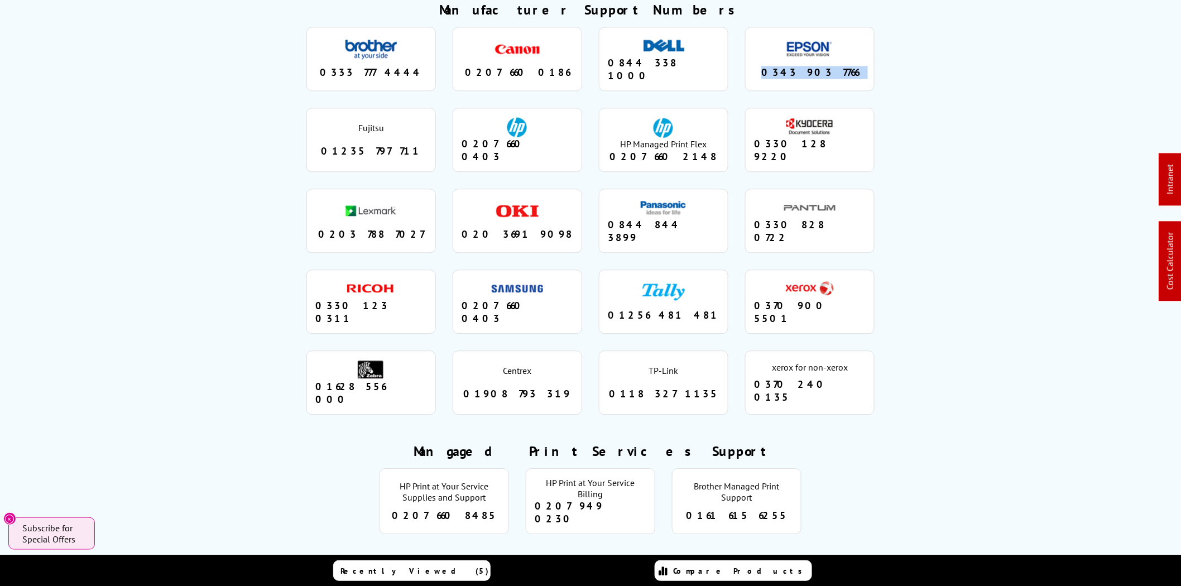
click at [815, 66] on div "0343 903 7766" at bounding box center [810, 72] width 112 height 13
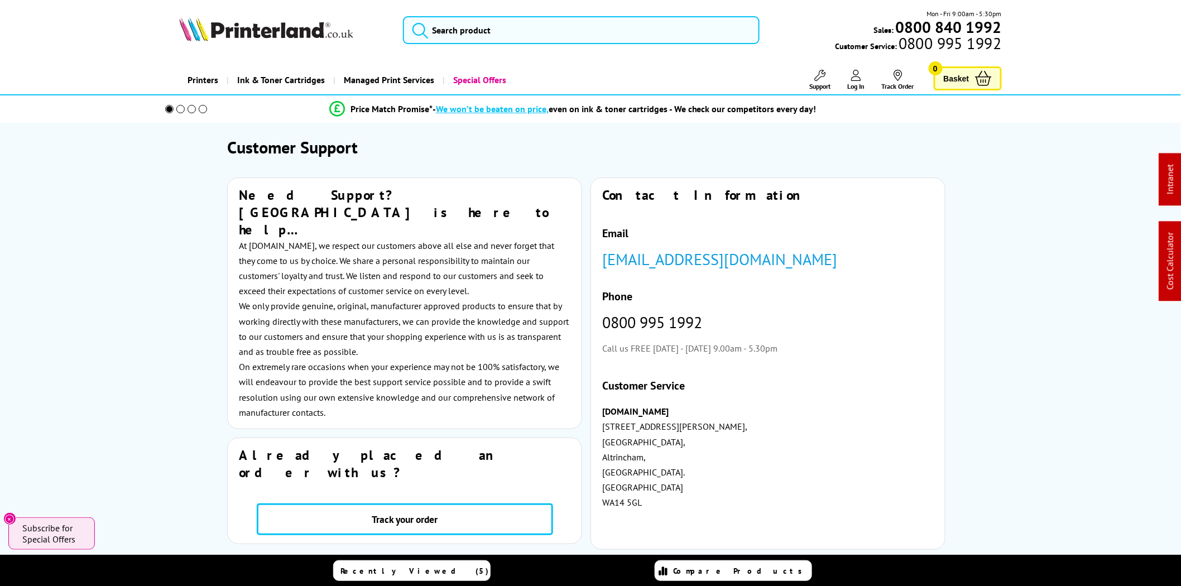
click at [284, 32] on img at bounding box center [266, 29] width 174 height 25
